Goal: Complete application form: Complete application form

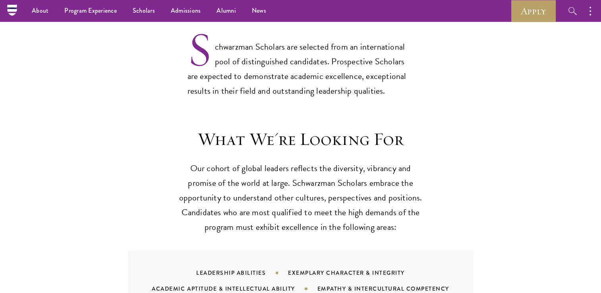
scroll to position [636, 0]
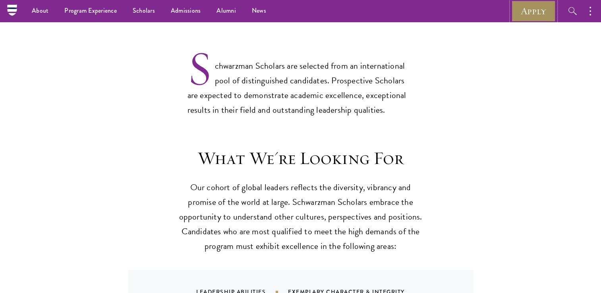
click at [533, 14] on link "Apply" at bounding box center [533, 11] width 44 height 22
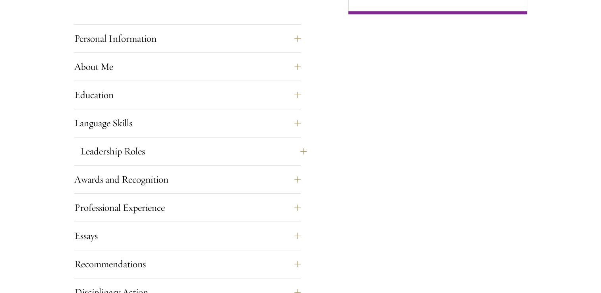
scroll to position [715, 0]
